Goal: Task Accomplishment & Management: Complete application form

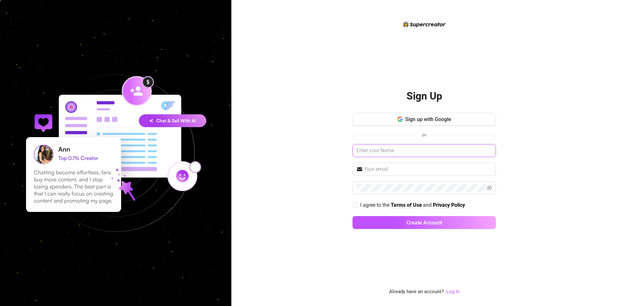
click at [437, 147] on input "text" at bounding box center [424, 150] width 143 height 13
type input "[PERSON_NAME]"
click at [437, 170] on input "text" at bounding box center [428, 170] width 128 height 8
click at [438, 160] on div "Sign up with Google or [PERSON_NAME] I agree to the Terms of Use and Privacy Po…" at bounding box center [424, 174] width 143 height 122
click at [444, 164] on span at bounding box center [424, 169] width 143 height 13
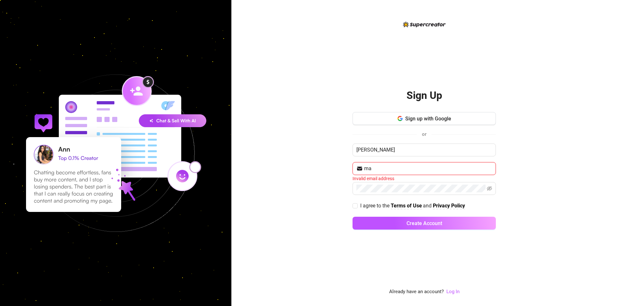
type input "m"
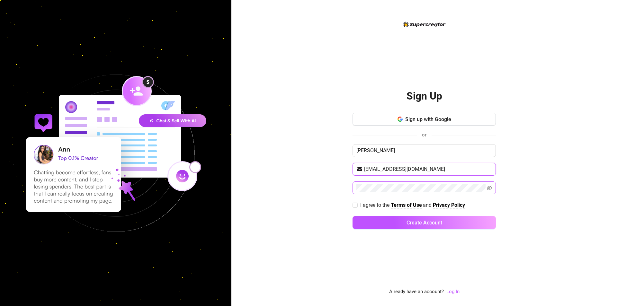
type input "[EMAIL_ADDRESS][DOMAIN_NAME]"
click at [359, 205] on span "I agree to the Terms of Use and Privacy Policy" at bounding box center [413, 205] width 110 height 8
click at [357, 205] on input "I agree to the Terms of Use and Privacy Policy" at bounding box center [355, 205] width 5 height 5
checkbox input "true"
click at [353, 216] on button "Create Account" at bounding box center [424, 222] width 143 height 13
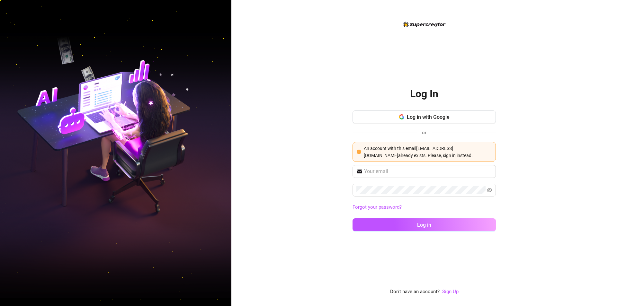
click at [304, 141] on div "Log In Log in with Google or An account with this email [PERSON_NAME][EMAIL_ADD…" at bounding box center [425, 153] width 386 height 306
click at [415, 171] on input "text" at bounding box center [428, 172] width 128 height 8
click at [456, 164] on div "Log in with Google or An account with this email [PERSON_NAME][EMAIL_ADDRESS][D…" at bounding box center [424, 138] width 143 height 55
click at [422, 178] on span at bounding box center [424, 171] width 143 height 13
click at [417, 169] on input "text" at bounding box center [428, 172] width 128 height 8
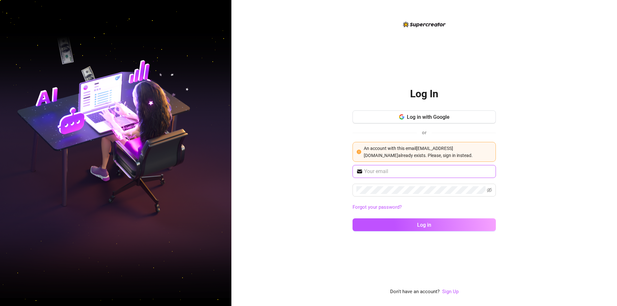
paste input "[EMAIL_ADDRESS][DOMAIN_NAME]"
type input "[EMAIL_ADDRESS][DOMAIN_NAME]"
click at [353, 219] on button "Log in" at bounding box center [424, 225] width 143 height 13
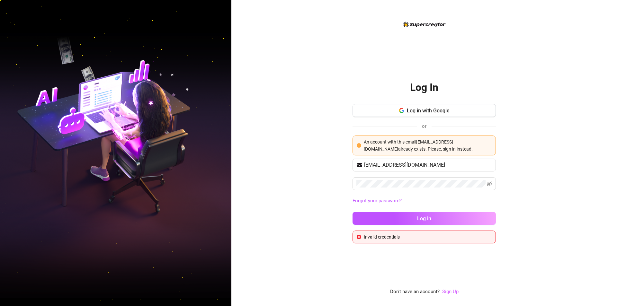
click at [450, 291] on link "Sign Up" at bounding box center [450, 292] width 16 height 6
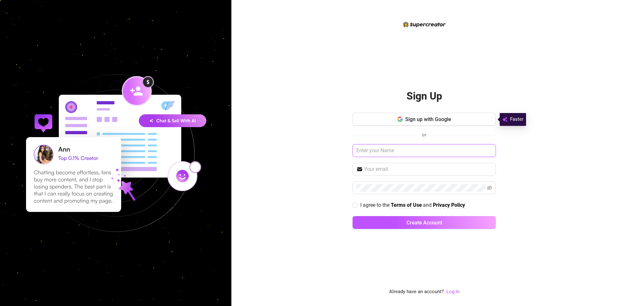
click at [390, 154] on input "text" at bounding box center [424, 150] width 143 height 13
type input "[PERSON_NAME]"
click at [399, 170] on input "text" at bounding box center [428, 170] width 128 height 8
paste input "[EMAIL_ADDRESS][DOMAIN_NAME]"
type input "[EMAIL_ADDRESS][DOMAIN_NAME]"
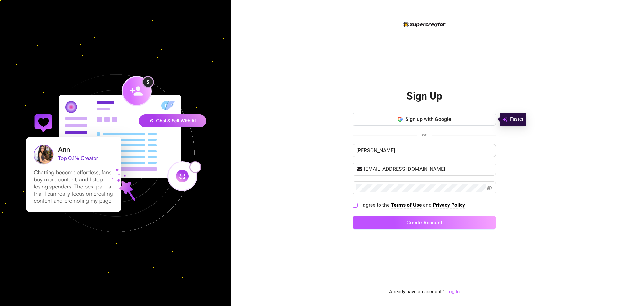
click at [354, 205] on input "I agree to the Terms of Use and Privacy Policy" at bounding box center [355, 205] width 5 height 5
checkbox input "true"
click at [374, 219] on button "Create Account" at bounding box center [424, 222] width 143 height 13
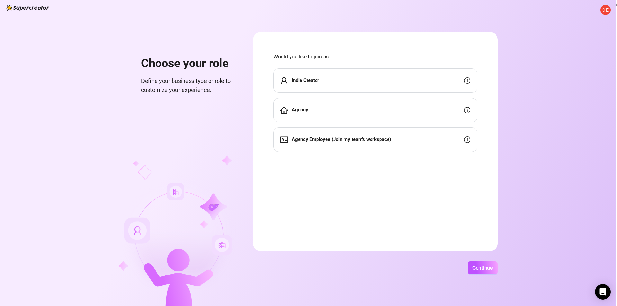
click at [335, 111] on div "Agency" at bounding box center [376, 110] width 204 height 24
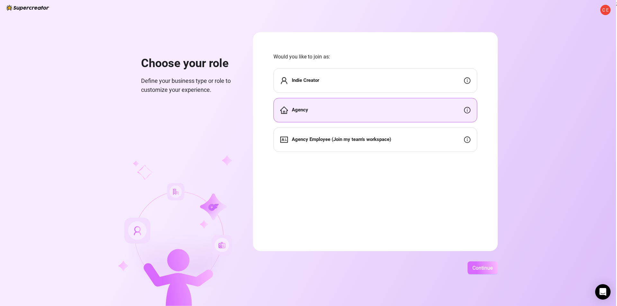
click at [482, 268] on span "Continue" at bounding box center [483, 268] width 21 height 6
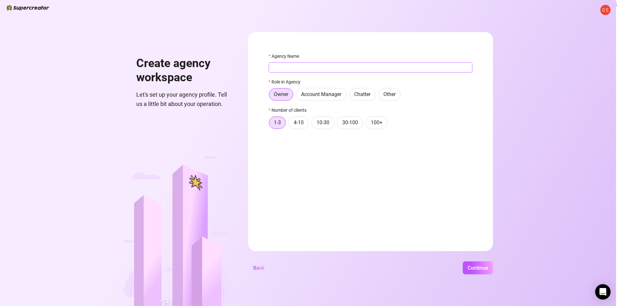
click at [325, 68] on input "Agency Name" at bounding box center [371, 67] width 204 height 10
type input "Naughty Demonsss"
click at [318, 126] on span "10-30" at bounding box center [323, 123] width 13 height 6
click at [314, 124] on input "10-30" at bounding box center [314, 124] width 0 height 0
click at [298, 121] on span "4-10" at bounding box center [299, 123] width 10 height 6
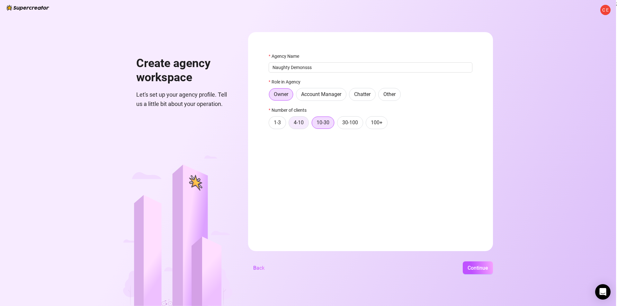
click at [291, 124] on input "4-10" at bounding box center [291, 124] width 0 height 0
drag, startPoint x: 470, startPoint y: 267, endPoint x: 343, endPoint y: 179, distance: 154.9
click at [343, 186] on form "Agency Name Naughty Demonsss Role in Agency Owner Account Manager Chatter Other…" at bounding box center [370, 141] width 245 height 219
click at [327, 122] on span "10-30" at bounding box center [323, 123] width 13 height 6
click at [314, 124] on input "10-30" at bounding box center [314, 124] width 0 height 0
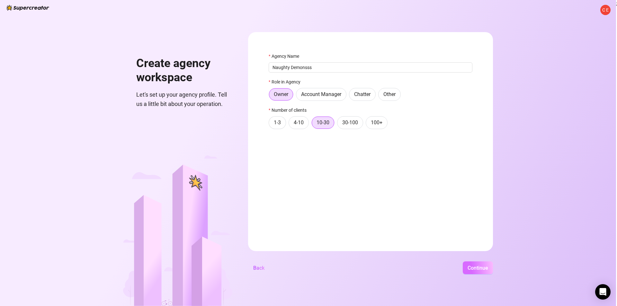
click at [474, 270] on span "Continue" at bounding box center [478, 268] width 21 height 6
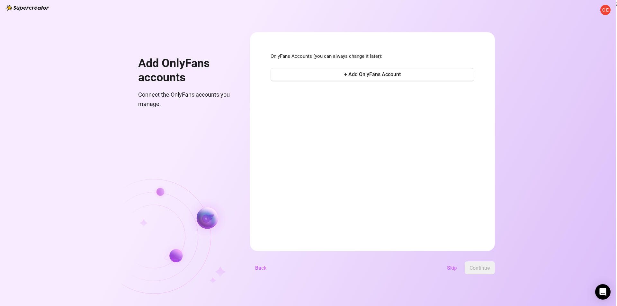
click at [418, 82] on div "OnlyFans Accounts (you can always change it later): + Add OnlyFans Account" at bounding box center [373, 68] width 204 height 30
click at [407, 74] on button "+ Add OnlyFans Account" at bounding box center [373, 74] width 204 height 13
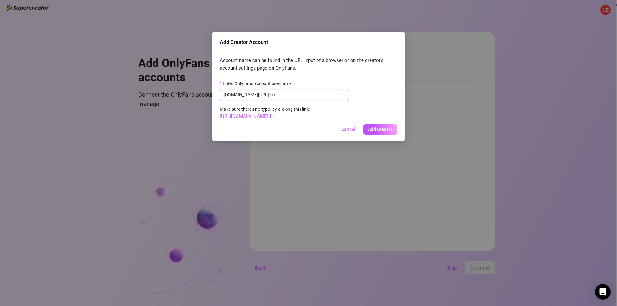
type input "c"
type input "morochabostera"
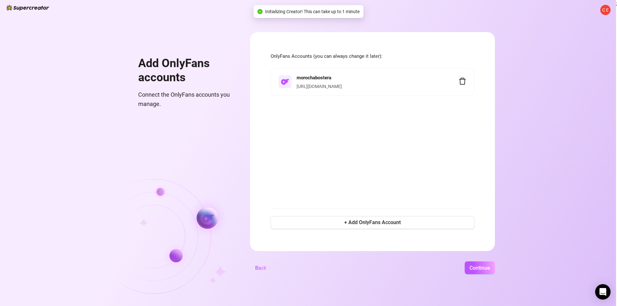
drag, startPoint x: 336, startPoint y: 98, endPoint x: 337, endPoint y: 116, distance: 17.7
drag, startPoint x: 337, startPoint y: 116, endPoint x: 282, endPoint y: 172, distance: 78.7
click at [282, 172] on div "morochabostera [URL][DOMAIN_NAME]" at bounding box center [373, 134] width 204 height 132
drag, startPoint x: 357, startPoint y: 225, endPoint x: 314, endPoint y: 175, distance: 66.2
click at [314, 175] on div "morochabostera [URL][DOMAIN_NAME]" at bounding box center [373, 134] width 204 height 132
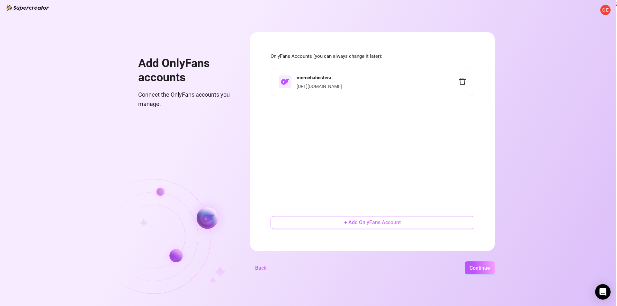
click at [330, 221] on button "+ Add OnlyFans Account" at bounding box center [373, 222] width 204 height 13
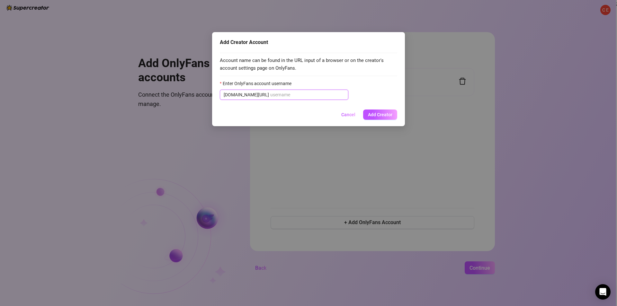
drag, startPoint x: 330, startPoint y: 221, endPoint x: 268, endPoint y: 93, distance: 142.0
click at [270, 93] on input "Enter OnlyFans account username" at bounding box center [307, 94] width 74 height 7
click at [312, 95] on input "Enter OnlyFans account username" at bounding box center [307, 94] width 74 height 7
paste input "charlottegreyvipp"
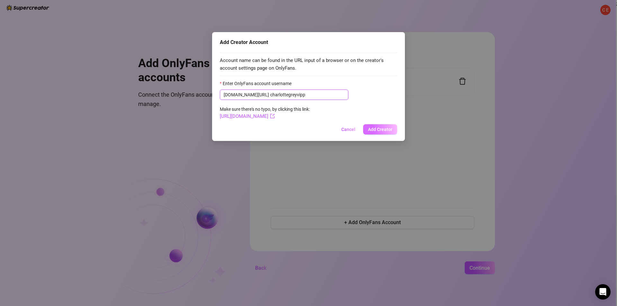
type input "charlottegreyvipp"
click at [392, 131] on span "Add Creator" at bounding box center [380, 129] width 24 height 5
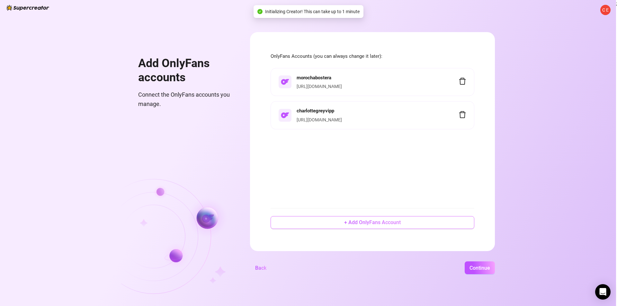
click at [372, 226] on button "+ Add OnlyFans Account" at bounding box center [373, 222] width 204 height 13
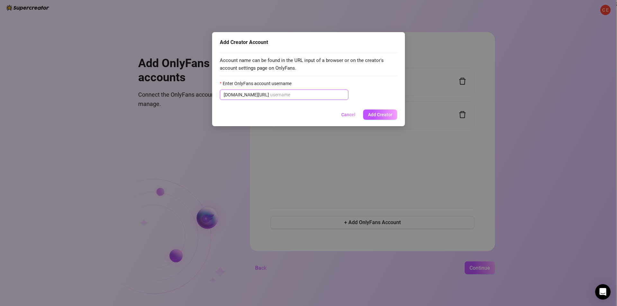
click at [318, 95] on input "Enter OnlyFans account username" at bounding box center [307, 94] width 74 height 7
paste input "charlottegreyfreex"
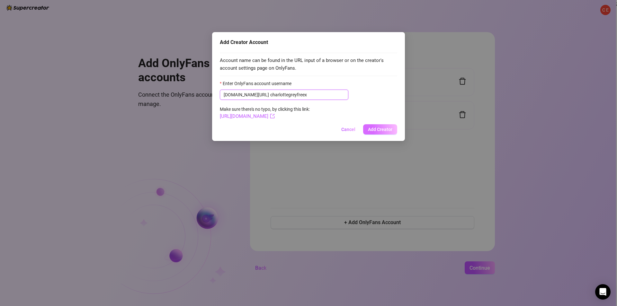
type input "charlottegreyfreex"
click at [390, 128] on span "Add Creator" at bounding box center [380, 129] width 24 height 5
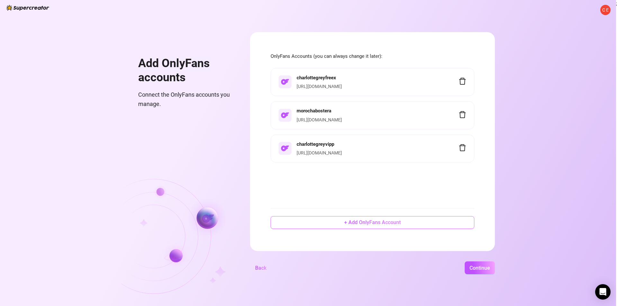
click at [368, 229] on div "OnlyFans Accounts (you can always change it later): charlottegreyfreex [URL][DO…" at bounding box center [373, 142] width 204 height 178
click at [367, 225] on span "+ Add OnlyFans Account" at bounding box center [372, 223] width 57 height 6
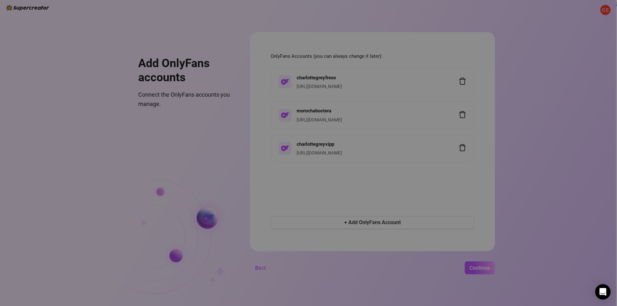
drag, startPoint x: 367, startPoint y: 225, endPoint x: 374, endPoint y: 225, distance: 7.4
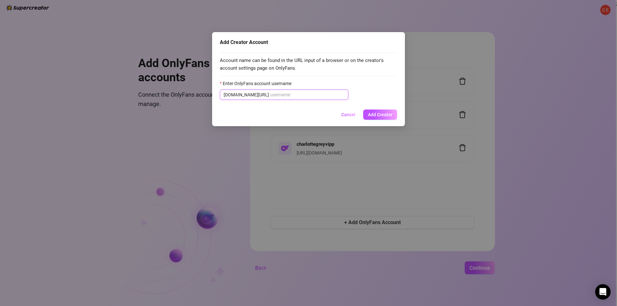
drag, startPoint x: 374, startPoint y: 225, endPoint x: 274, endPoint y: 92, distance: 166.9
click at [274, 92] on input "Enter OnlyFans account username" at bounding box center [307, 94] width 74 height 7
click at [275, 92] on input "Enter OnlyFans account username" at bounding box center [307, 94] width 74 height 7
paste input "serenaalovee"
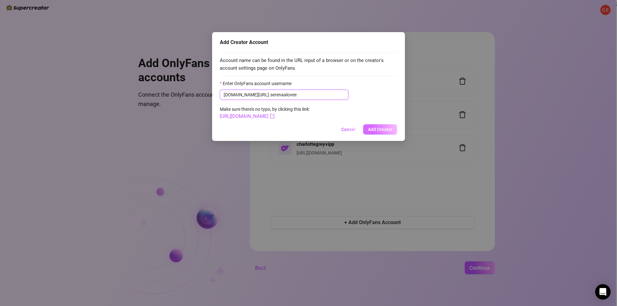
type input "serenaalovee"
click at [389, 126] on button "Add Creator" at bounding box center [380, 129] width 34 height 10
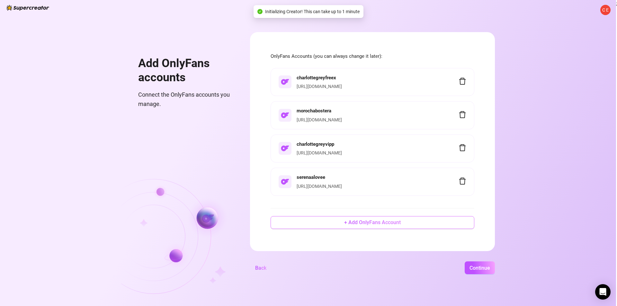
click at [372, 221] on span "+ Add OnlyFans Account" at bounding box center [372, 223] width 57 height 6
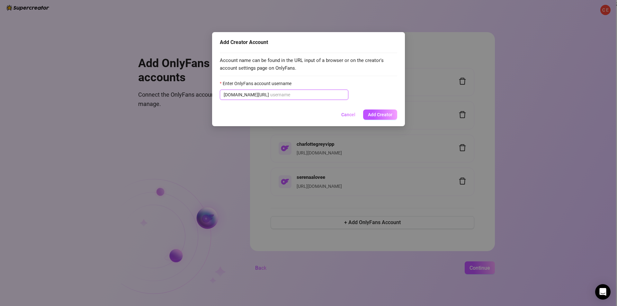
click at [284, 95] on input "Enter OnlyFans account username" at bounding box center [307, 94] width 74 height 7
paste input "littlenikole"
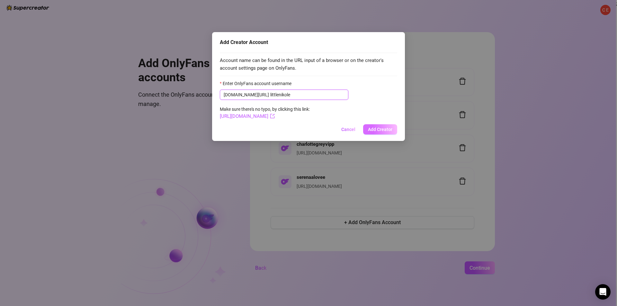
type input "littlenikole"
click at [385, 125] on button "Add Creator" at bounding box center [380, 129] width 34 height 10
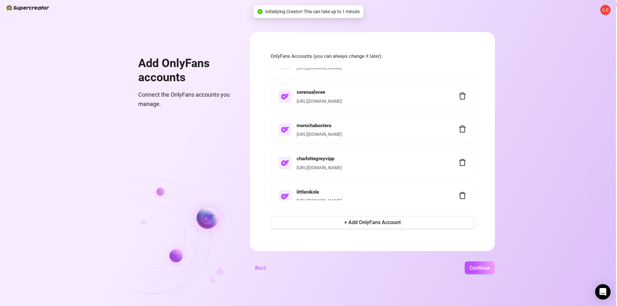
scroll to position [29, 0]
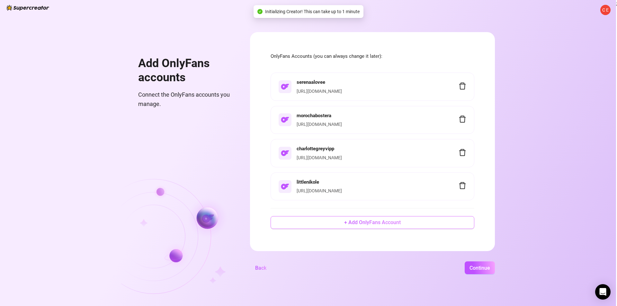
click at [372, 223] on span "+ Add OnlyFans Account" at bounding box center [372, 223] width 57 height 6
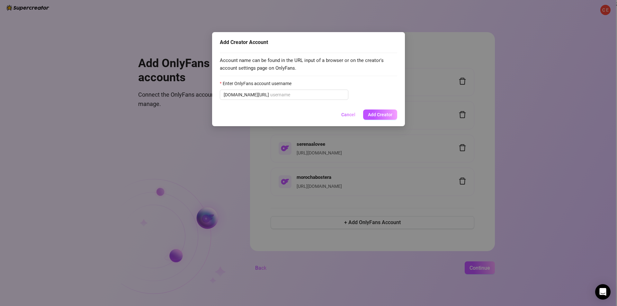
scroll to position [0, 0]
click at [277, 94] on input "Enter OnlyFans account username" at bounding box center [307, 94] width 74 height 7
paste input "hardnikole"
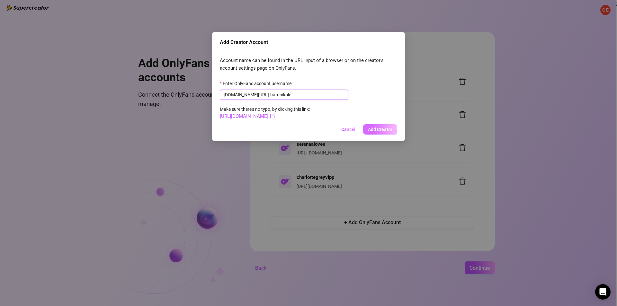
type input "hardnikole"
click at [384, 127] on button "Add Creator" at bounding box center [380, 129] width 34 height 10
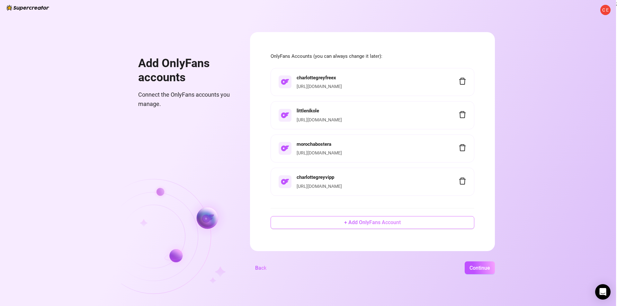
click at [423, 222] on button "+ Add OnlyFans Account" at bounding box center [373, 222] width 204 height 13
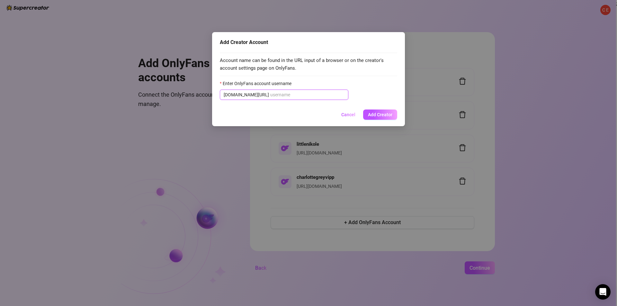
click at [326, 92] on input "Enter OnlyFans account username" at bounding box center [307, 94] width 74 height 7
paste input "hardnikox"
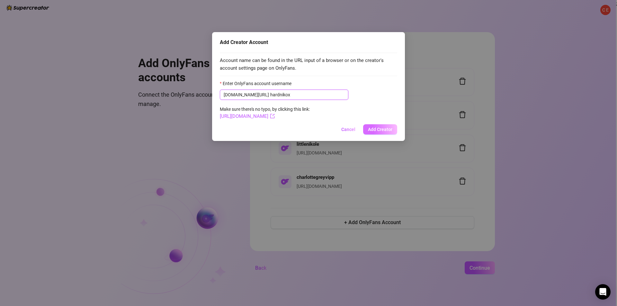
type input "hardnikox"
click at [382, 124] on button "Add Creator" at bounding box center [380, 129] width 34 height 10
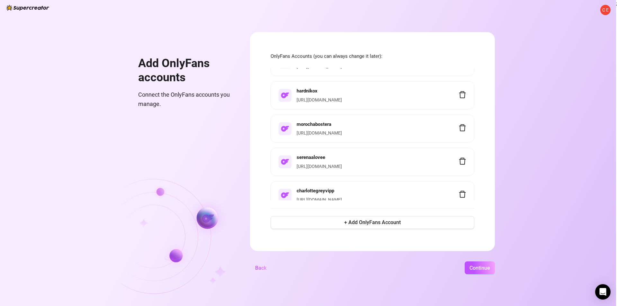
scroll to position [96, 0]
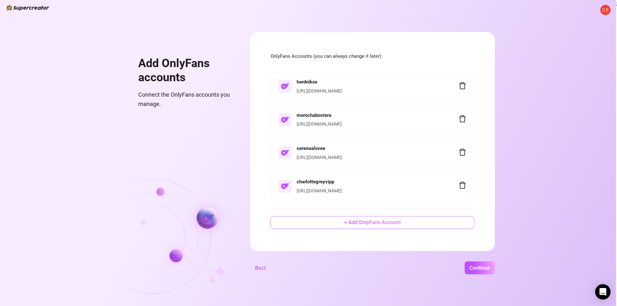
click at [405, 226] on button "+ Add OnlyFans Account" at bounding box center [373, 222] width 204 height 13
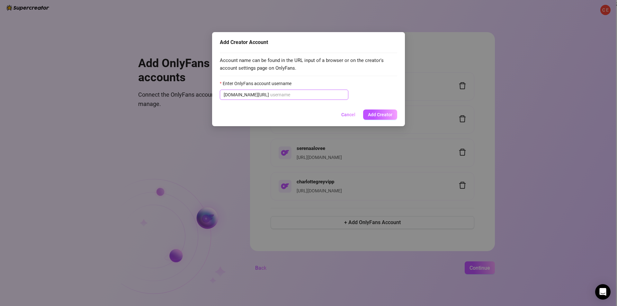
click at [313, 99] on span "[DOMAIN_NAME][URL]" at bounding box center [284, 95] width 129 height 10
click at [315, 93] on input "Enter OnlyFans account username" at bounding box center [307, 94] width 74 height 7
type input "I"
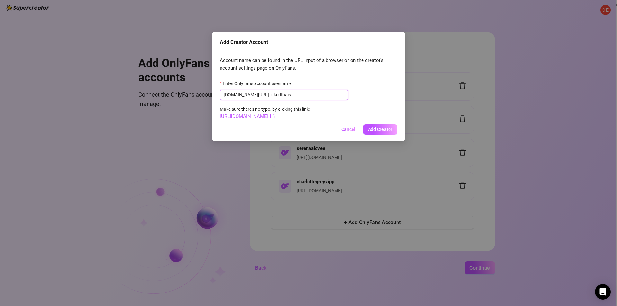
type input "inkedthais"
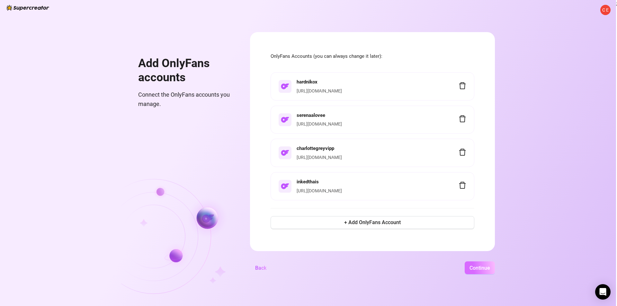
click at [476, 271] on span "Continue" at bounding box center [480, 268] width 21 height 6
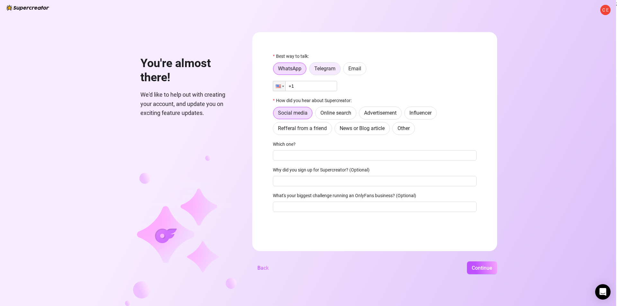
click at [332, 68] on span "Telegram" at bounding box center [325, 69] width 21 height 6
click at [311, 70] on input "Telegram" at bounding box center [311, 70] width 0 height 0
click at [353, 67] on span "Email" at bounding box center [355, 69] width 13 height 6
click at [345, 70] on input "Email" at bounding box center [345, 70] width 0 height 0
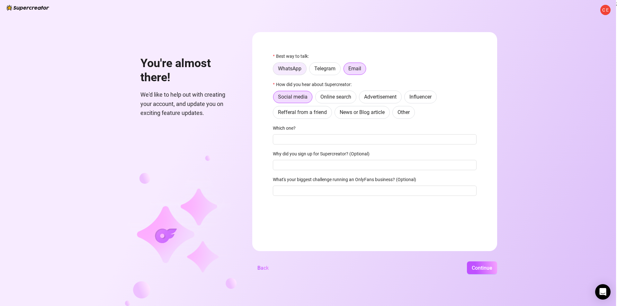
click at [293, 68] on span "WhatsApp" at bounding box center [289, 69] width 23 height 6
click at [275, 70] on input "WhatsApp" at bounding box center [275, 70] width 0 height 0
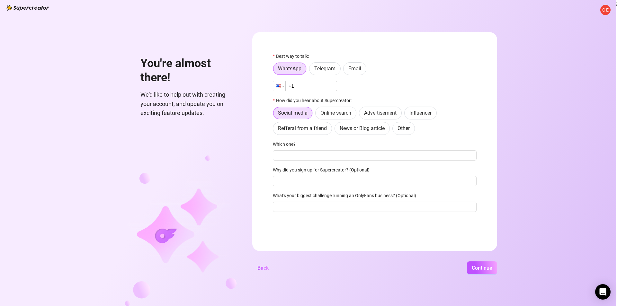
click at [281, 89] on div at bounding box center [279, 86] width 12 height 10
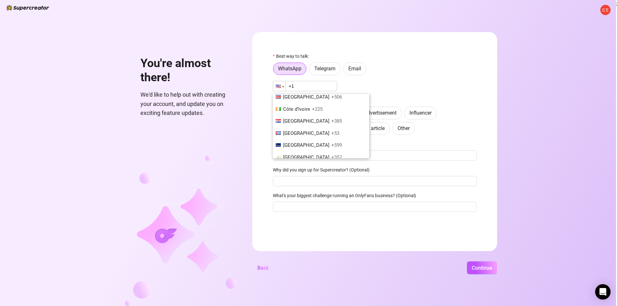
scroll to position [599, 0]
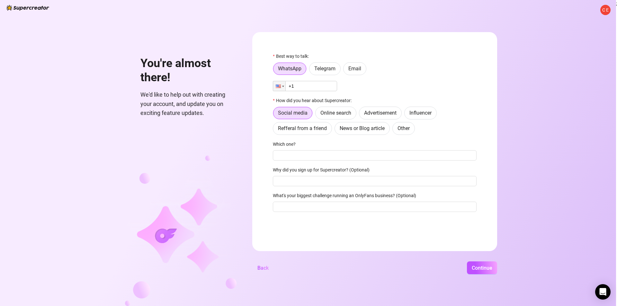
click at [310, 86] on input "+1" at bounding box center [305, 86] width 64 height 10
click at [316, 89] on input "+376" at bounding box center [305, 86] width 64 height 10
type input "[PHONE_NUMBER]"
click at [329, 156] on input "Which one?" at bounding box center [375, 155] width 204 height 10
click at [296, 116] on span "Social media" at bounding box center [293, 113] width 30 height 6
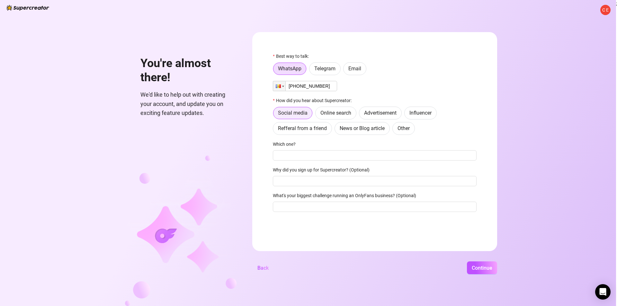
click at [275, 115] on input "Social media" at bounding box center [275, 115] width 0 height 0
click at [326, 157] on input "Which one?" at bounding box center [375, 155] width 204 height 10
click at [402, 127] on span "Other" at bounding box center [404, 128] width 12 height 6
click at [395, 130] on input "Other" at bounding box center [395, 130] width 0 height 0
click at [377, 159] on input "Where then? We're curious 🍿" at bounding box center [375, 155] width 204 height 10
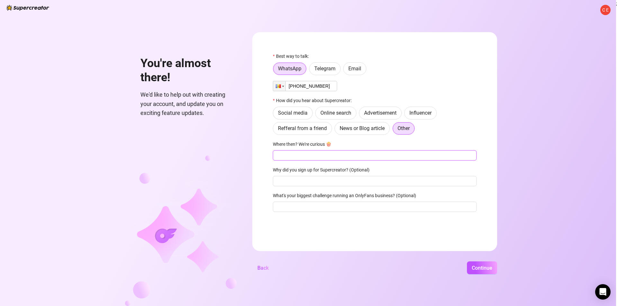
click at [377, 159] on input "Where then? We're curious 🍿" at bounding box center [375, 155] width 204 height 10
type input "My friend"
click at [480, 268] on span "Continue" at bounding box center [482, 268] width 21 height 6
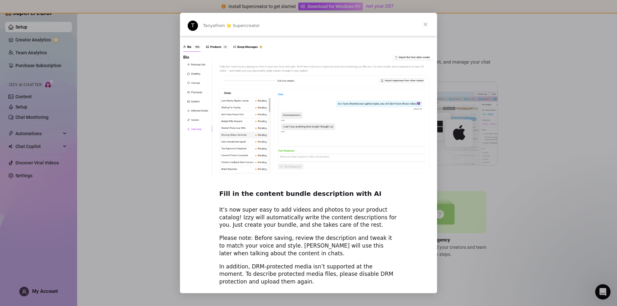
scroll to position [815, 0]
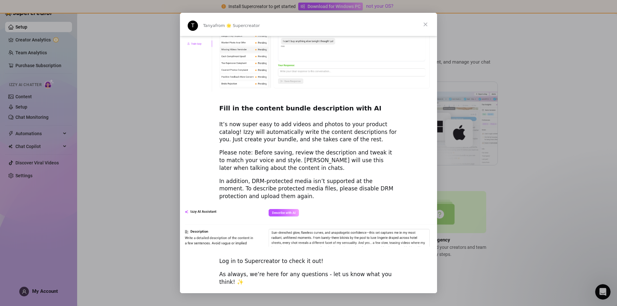
drag, startPoint x: 334, startPoint y: 203, endPoint x: 340, endPoint y: 192, distance: 12.7
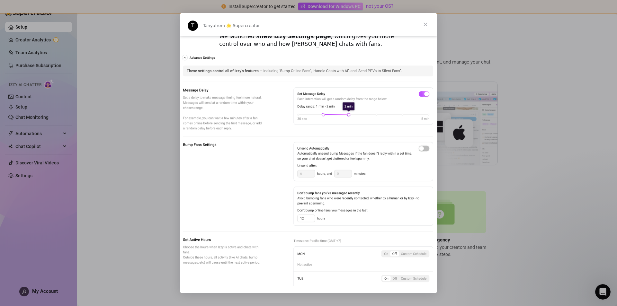
scroll to position [268, 0]
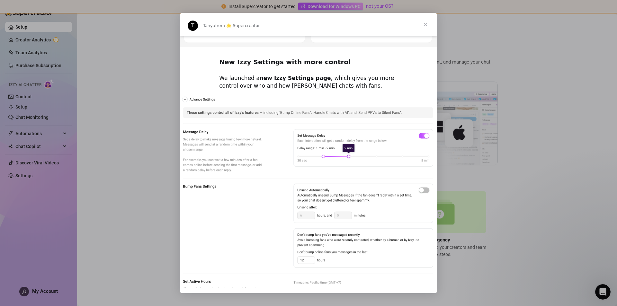
drag, startPoint x: 340, startPoint y: 192, endPoint x: 225, endPoint y: 101, distance: 146.3
click at [209, 105] on img "Intercom messenger" at bounding box center [308, 212] width 257 height 233
click at [427, 26] on span "Close" at bounding box center [425, 24] width 23 height 23
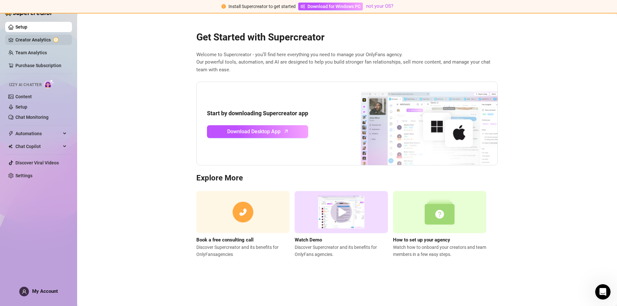
click at [46, 37] on link "Creator Analytics" at bounding box center [40, 40] width 51 height 10
